Goal: Transaction & Acquisition: Purchase product/service

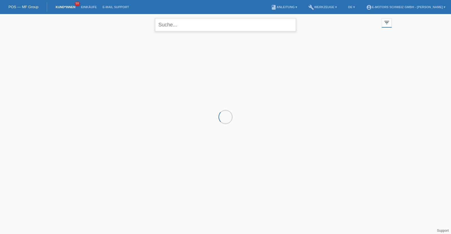
click at [191, 23] on input "text" at bounding box center [225, 24] width 141 height 13
type input "cantieni"
click at [94, 63] on div "+" at bounding box center [90, 63] width 14 height 14
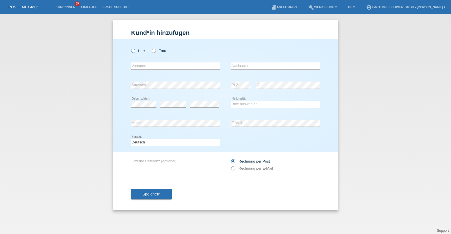
click at [130, 48] on icon at bounding box center [130, 48] width 0 height 0
click at [132, 51] on input "Herr" at bounding box center [133, 51] width 4 height 4
radio input "true"
click at [255, 65] on input "text" at bounding box center [275, 66] width 89 height 7
type input "Cantieni"
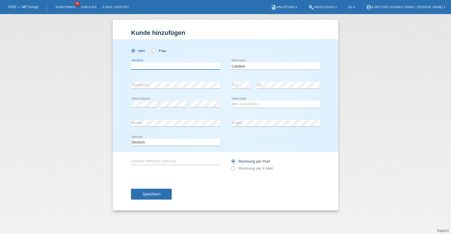
click at [180, 67] on input "text" at bounding box center [175, 66] width 89 height 7
type input "[PERSON_NAME] [PERSON_NAME]"
click at [119, 122] on div "Herr Frau Hans-Rudolf Adolf error Vorname Cantieni error error" at bounding box center [225, 95] width 225 height 113
click at [212, 119] on div "error Mobile error E-Mail" at bounding box center [225, 123] width 189 height 19
click at [253, 103] on select "Bitte auswählen... Schweiz Deutschland Liechtenstein Österreich ------------ Af…" at bounding box center [275, 104] width 89 height 7
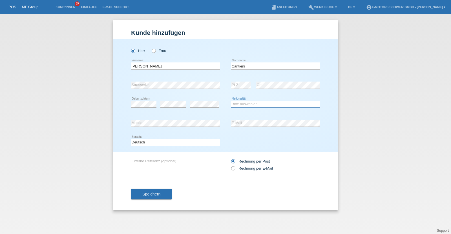
select select "CH"
click at [231, 101] on select "Bitte auswählen... [GEOGRAPHIC_DATA] [GEOGRAPHIC_DATA] [GEOGRAPHIC_DATA] [GEOGR…" at bounding box center [275, 104] width 89 height 7
click at [160, 190] on button "Speichern" at bounding box center [151, 194] width 41 height 11
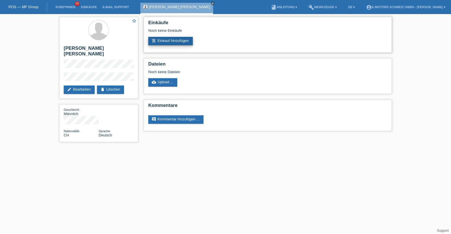
click at [186, 40] on link "add_shopping_cart Einkauf hinzufügen" at bounding box center [170, 41] width 44 height 8
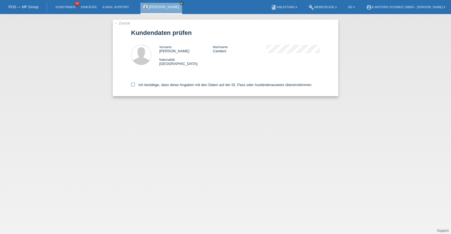
click at [178, 85] on label "Ich bestätige, dass diese Angaben mit den Daten auf der ID, Pass oder Ausländer…" at bounding box center [221, 85] width 181 height 4
click at [135, 85] on input "Ich bestätige, dass diese Angaben mit den Daten auf der ID, Pass oder Ausländer…" at bounding box center [133, 85] width 4 height 4
checkbox input "true"
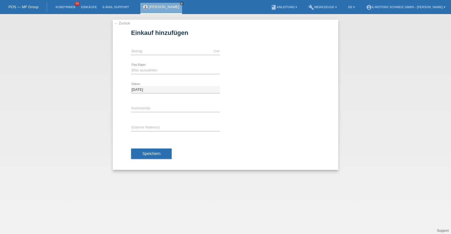
click at [150, 47] on div "CHF error [GEOGRAPHIC_DATA]" at bounding box center [175, 51] width 89 height 19
click at [162, 50] on input "text" at bounding box center [175, 51] width 89 height 7
type input "3790.00"
click at [144, 72] on select "Bitte auswählen 12 Raten 24 Raten 36 Raten 48 Raten" at bounding box center [175, 70] width 89 height 7
select select "214"
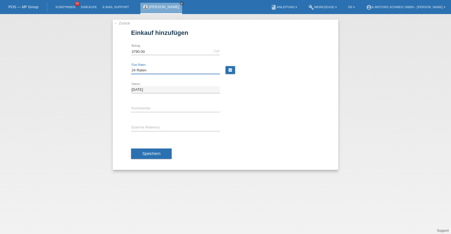
click at [131, 67] on select "Bitte auswählen 12 Raten 24 Raten 36 Raten 48 Raten" at bounding box center [175, 70] width 89 height 7
click at [152, 110] on input "text" at bounding box center [175, 108] width 89 height 7
type input "KENAN"
click at [155, 153] on span "Speichern" at bounding box center [151, 154] width 18 height 5
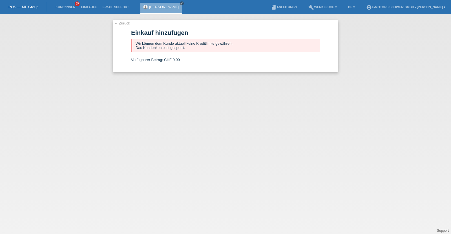
click at [157, 6] on link "[PERSON_NAME] [PERSON_NAME]" at bounding box center [164, 7] width 30 height 4
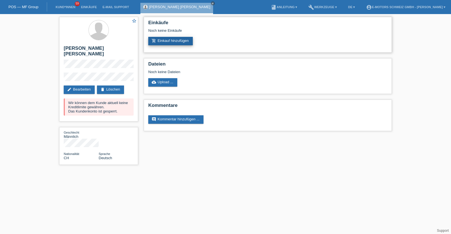
click at [166, 39] on link "add_shopping_cart Einkauf hinzufügen" at bounding box center [170, 41] width 44 height 8
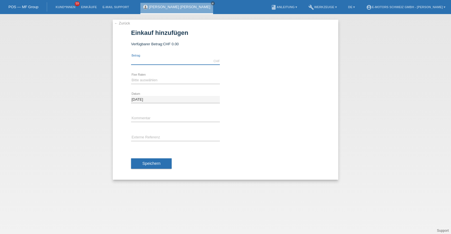
click at [168, 62] on input "text" at bounding box center [175, 61] width 89 height 7
type input "3790.00"
click at [166, 80] on select "Bitte auswählen 12 Raten 24 Raten 36 Raten 48 Raten" at bounding box center [175, 80] width 89 height 7
select select "213"
click at [131, 77] on select "Bitte auswählen 12 Raten 24 Raten 36 Raten 48 Raten" at bounding box center [175, 80] width 89 height 7
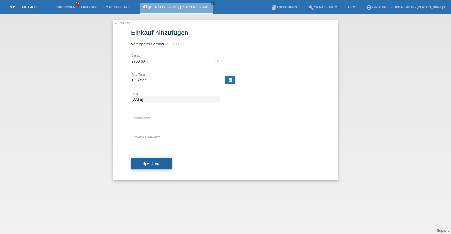
click at [157, 164] on span "Speichern" at bounding box center [151, 163] width 18 height 5
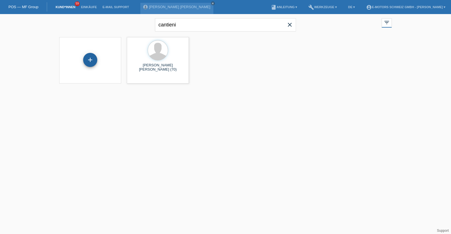
click at [95, 61] on div "+" at bounding box center [90, 60] width 14 height 14
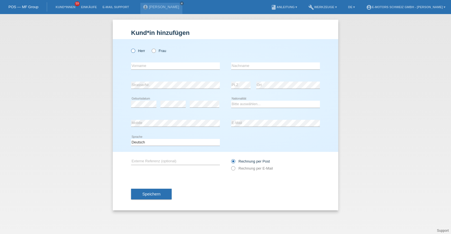
click at [137, 50] on label "Herr" at bounding box center [138, 51] width 14 height 4
click at [135, 50] on input "Herr" at bounding box center [133, 51] width 4 height 4
radio input "true"
click at [244, 101] on select "Bitte auswählen... Schweiz Deutschland Liechtenstein Österreich ------------ Af…" at bounding box center [275, 104] width 89 height 7
select select "CH"
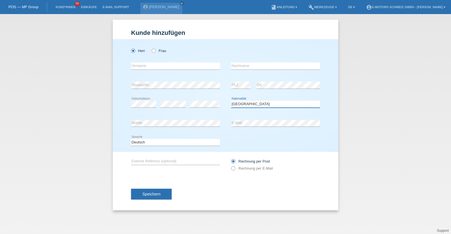
click at [231, 101] on select "Bitte auswählen... Schweiz Deutschland Liechtenstein Österreich ------------ Af…" at bounding box center [275, 104] width 89 height 7
click at [222, 73] on div "error Vorname error Nachname" at bounding box center [225, 66] width 189 height 19
click at [167, 64] on input "text" at bounding box center [175, 66] width 89 height 7
type input "Samuel"
type input "Plüss"
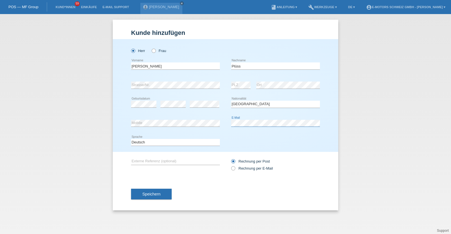
click at [207, 121] on div "error Mobile error E-Mail" at bounding box center [225, 123] width 189 height 19
click at [165, 194] on button "Speichern" at bounding box center [151, 194] width 41 height 11
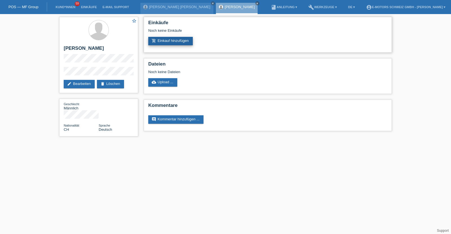
click at [177, 38] on link "add_shopping_cart Einkauf hinzufügen" at bounding box center [170, 41] width 44 height 8
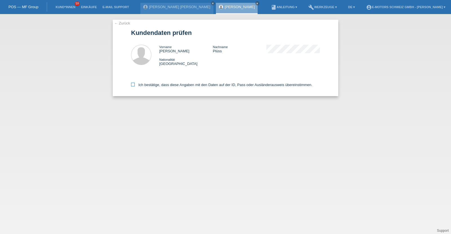
click at [149, 83] on label "Ich bestätige, dass diese Angaben mit den Daten auf der ID, Pass oder Ausländer…" at bounding box center [221, 85] width 181 height 4
click at [135, 83] on input "Ich bestätige, dass diese Angaben mit den Daten auf der ID, Pass oder Ausländer…" at bounding box center [133, 85] width 4 height 4
checkbox input "true"
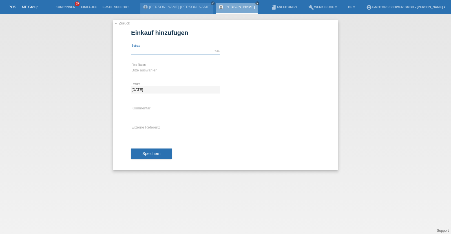
click at [157, 49] on input "text" at bounding box center [175, 51] width 89 height 7
type input "3790.00"
click at [159, 77] on div "Bitte auswählen 12 Raten 24 Raten 36 Raten 48 Raten error Fixe Raten" at bounding box center [175, 70] width 89 height 19
click at [159, 70] on select "Bitte auswählen 12 Raten 24 Raten 36 Raten 48 Raten" at bounding box center [175, 70] width 89 height 7
select select "214"
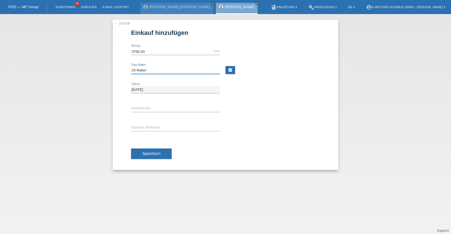
click at [131, 67] on select "Bitte auswählen 12 Raten 24 Raten 36 Raten 48 Raten" at bounding box center [175, 70] width 89 height 7
click at [161, 106] on input "text" at bounding box center [175, 108] width 89 height 7
type input "KENAN"
click at [162, 151] on button "Speichern" at bounding box center [151, 154] width 41 height 11
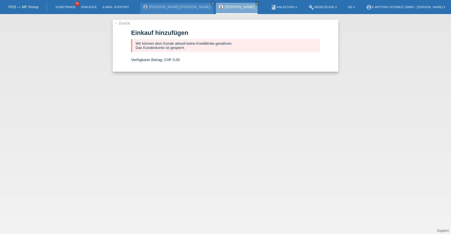
click at [224, 6] on link "[PERSON_NAME]" at bounding box center [239, 7] width 30 height 4
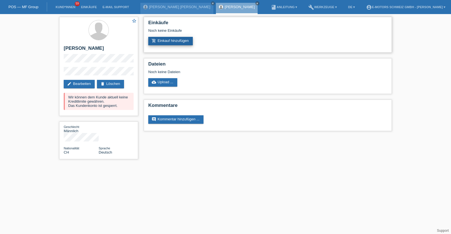
click at [180, 44] on link "add_shopping_cart Einkauf hinzufügen" at bounding box center [170, 41] width 44 height 8
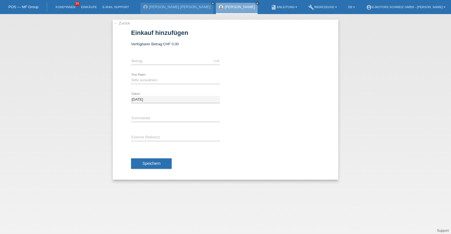
click at [168, 68] on div "CHF error [GEOGRAPHIC_DATA]" at bounding box center [175, 61] width 89 height 19
click at [168, 63] on input "text" at bounding box center [175, 61] width 89 height 7
type input "2890.00"
click at [167, 83] on select "Bitte auswählen 12 Raten 24 Raten 36 Raten 48 Raten" at bounding box center [175, 80] width 89 height 7
select select "213"
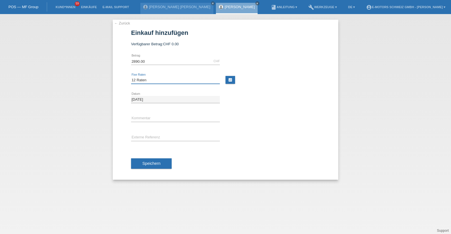
click at [131, 77] on select "Bitte auswählen 12 Raten 24 Raten 36 Raten 48 Raten" at bounding box center [175, 80] width 89 height 7
click at [159, 165] on span "Speichern" at bounding box center [151, 163] width 18 height 5
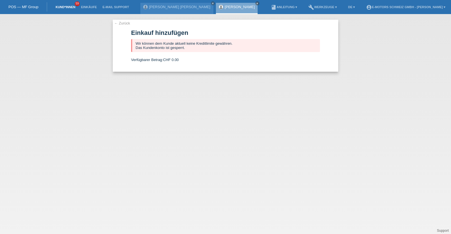
click at [66, 7] on link "Kund*innen" at bounding box center [65, 6] width 25 height 3
